Goal: Transaction & Acquisition: Purchase product/service

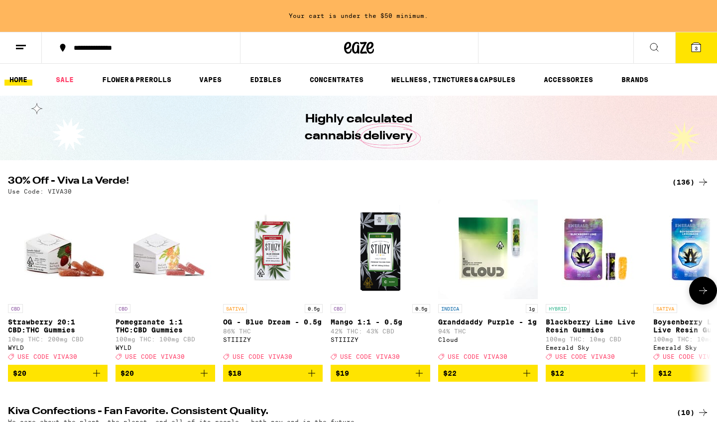
click at [188, 372] on span "$20" at bounding box center [165, 373] width 90 height 12
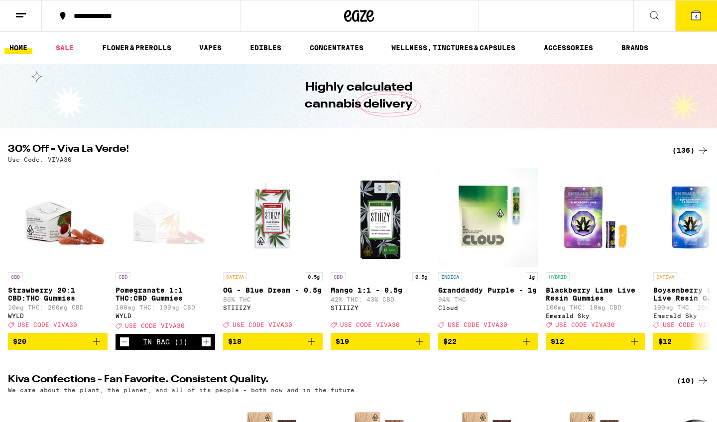
click at [311, 151] on div "(136)" at bounding box center [690, 150] width 37 height 12
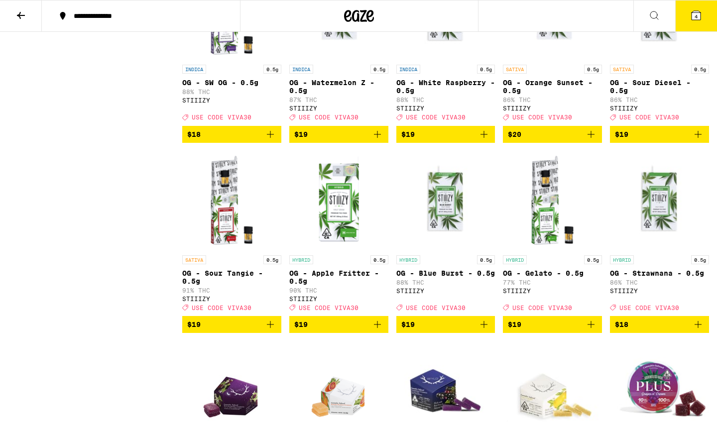
scroll to position [819, 0]
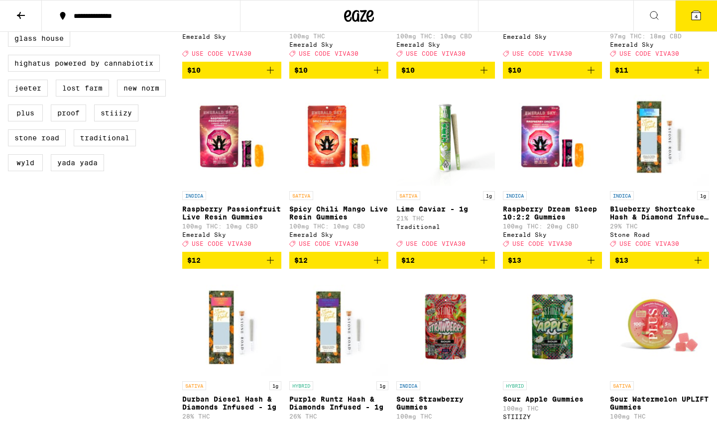
click at [311, 25] on button "4" at bounding box center [696, 15] width 42 height 31
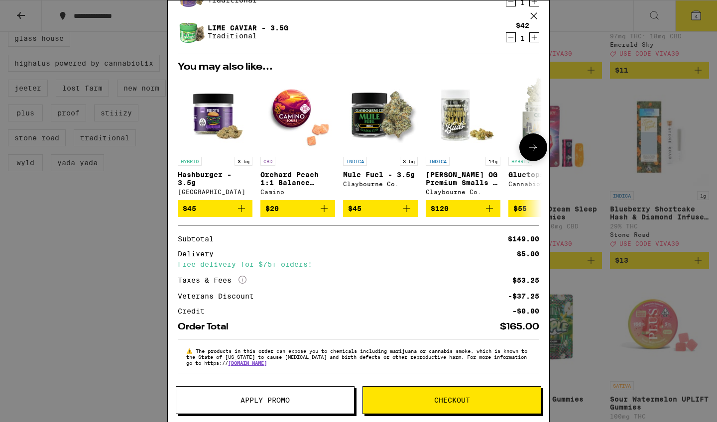
scroll to position [128, 0]
click at [258, 372] on button "Apply Promo" at bounding box center [265, 400] width 179 height 28
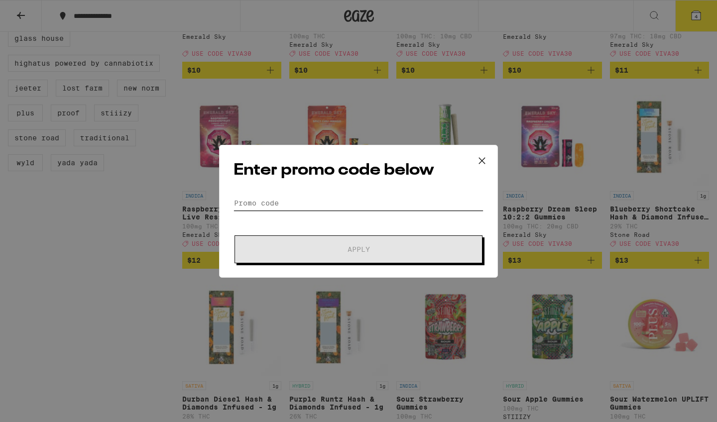
click at [311, 200] on input "Promo Code" at bounding box center [359, 203] width 250 height 15
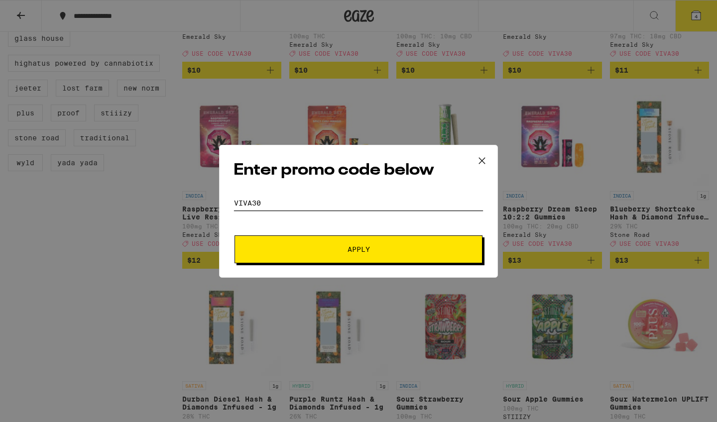
type input "VIVA30"
click at [308, 254] on button "Apply" at bounding box center [359, 250] width 248 height 28
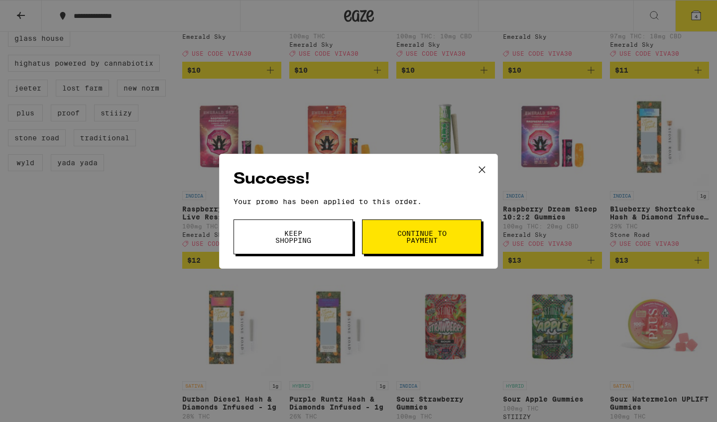
click at [311, 242] on span "Continue to payment" at bounding box center [421, 237] width 51 height 14
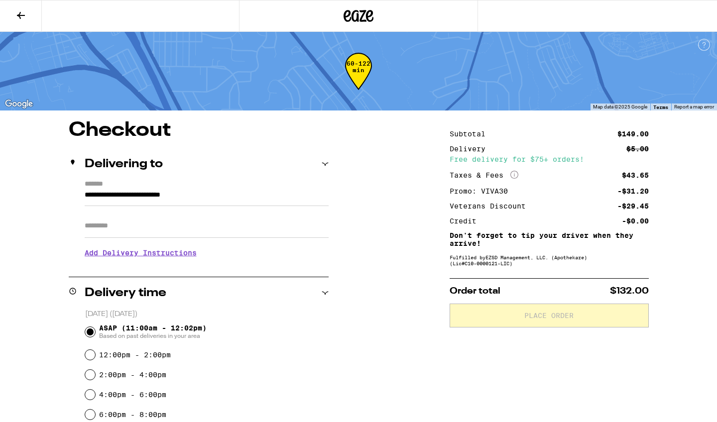
click at [165, 224] on input "Apt/Suite" at bounding box center [207, 226] width 244 height 24
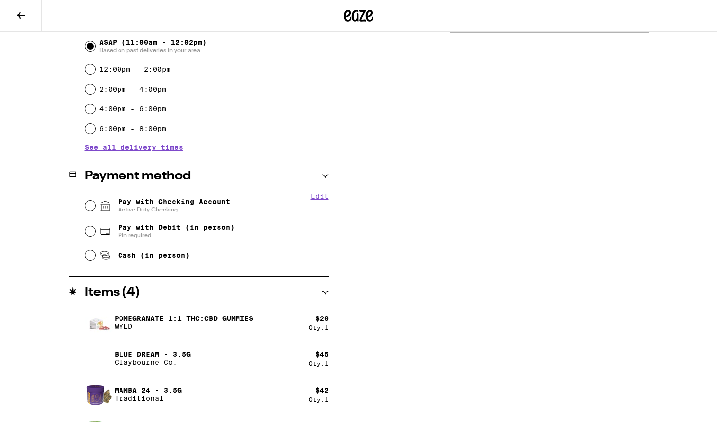
scroll to position [325, 0]
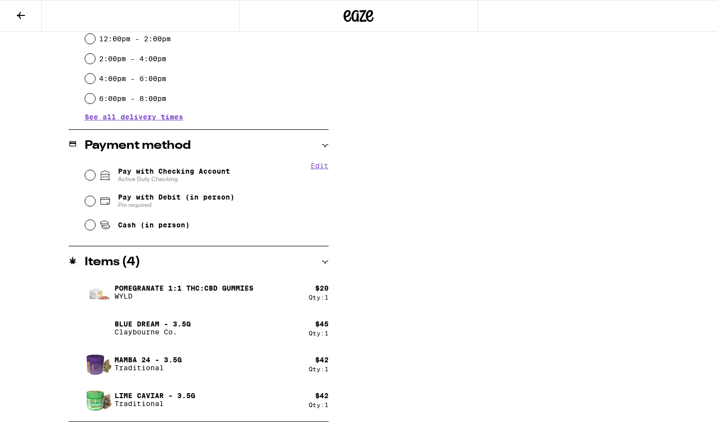
type input "*****"
click at [85, 178] on div "Pay with Checking Account Active Duty Checking" at bounding box center [206, 175] width 243 height 26
click at [93, 175] on input "Pay with Checking Account Active Duty Checking" at bounding box center [90, 175] width 10 height 10
radio input "true"
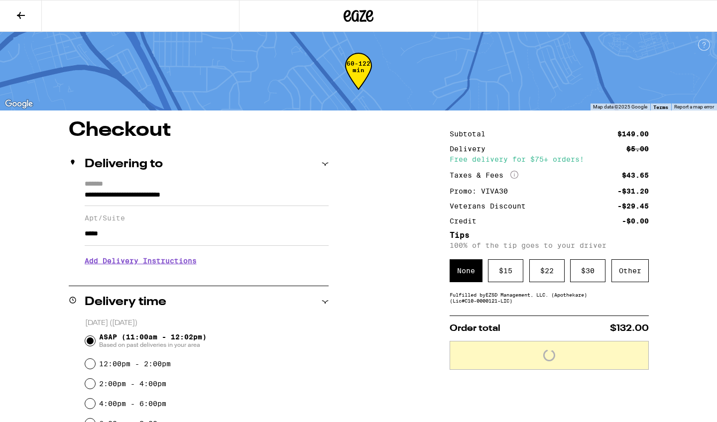
scroll to position [0, 0]
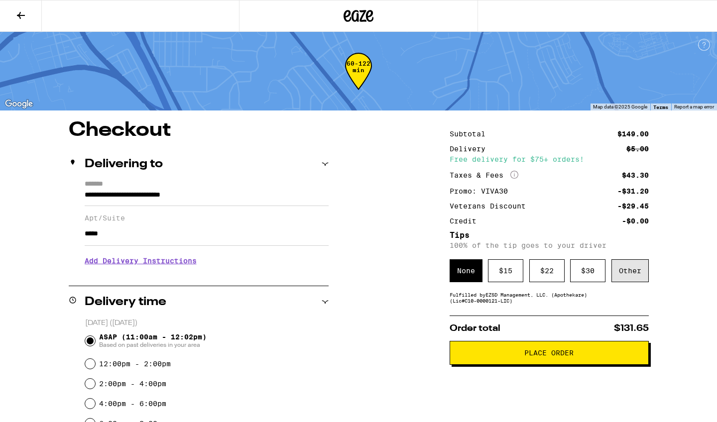
click at [311, 280] on div "Other" at bounding box center [629, 270] width 37 height 23
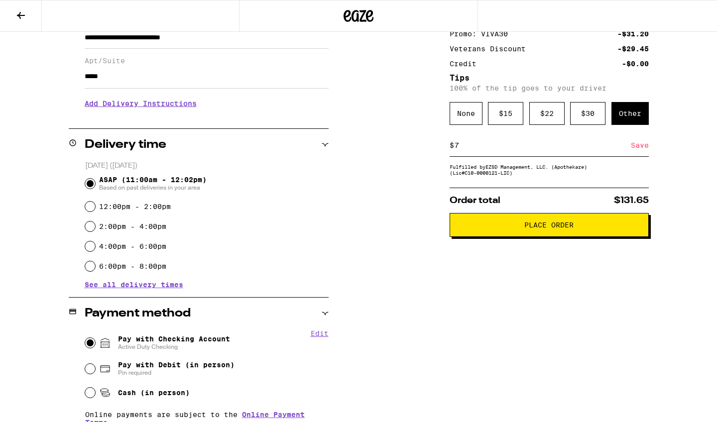
scroll to position [155, 0]
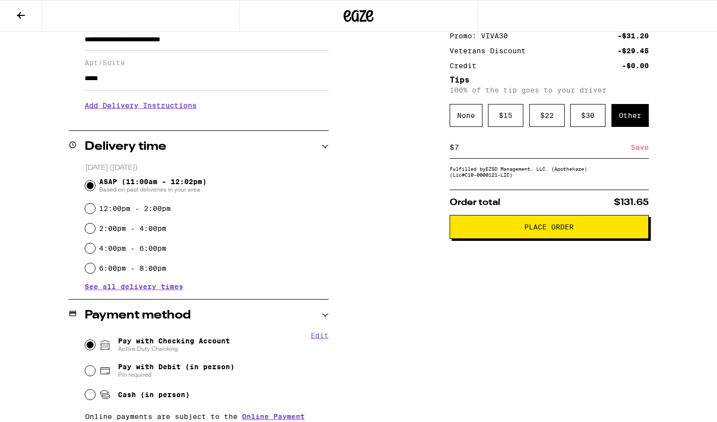
type input "7"
click at [311, 238] on button "Place Order" at bounding box center [549, 227] width 199 height 24
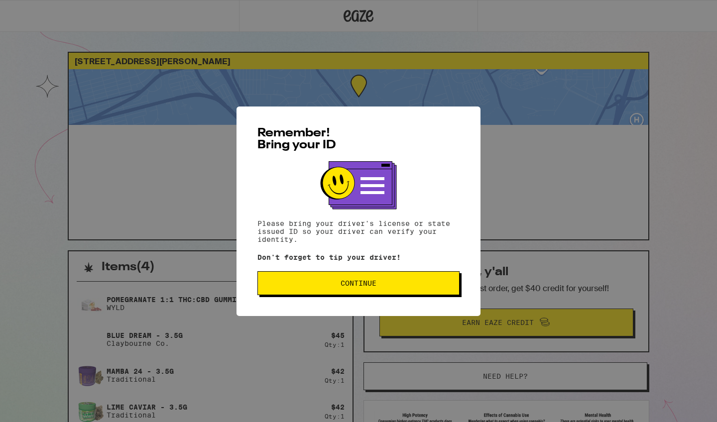
click at [311, 287] on span "Continue" at bounding box center [359, 283] width 36 height 7
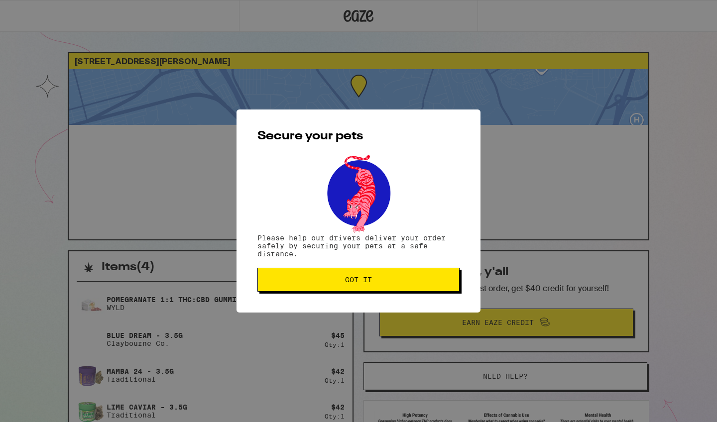
click at [311, 288] on button "Got it" at bounding box center [358, 280] width 202 height 24
